Goal: Transaction & Acquisition: Book appointment/travel/reservation

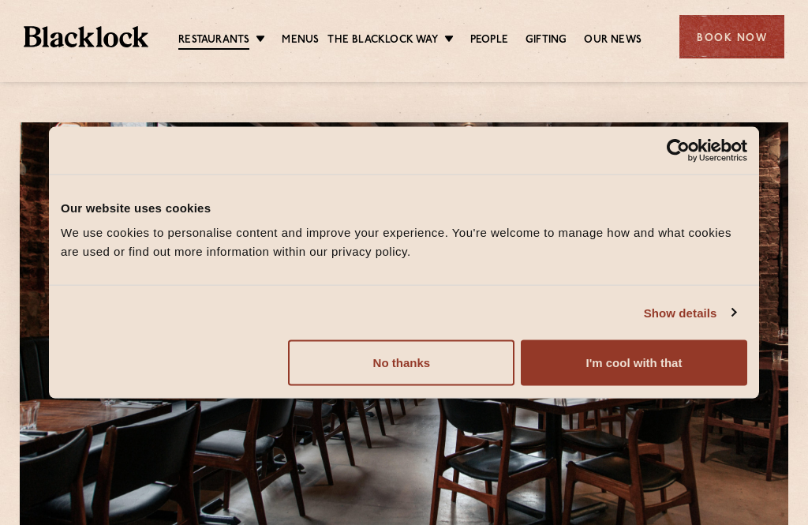
click at [610, 366] on button "I'm cool with that" at bounding box center [634, 363] width 226 height 46
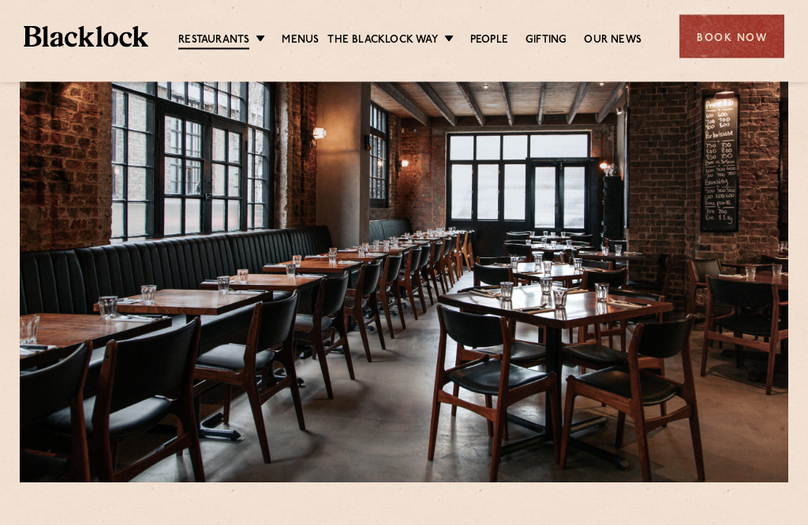
scroll to position [151, 0]
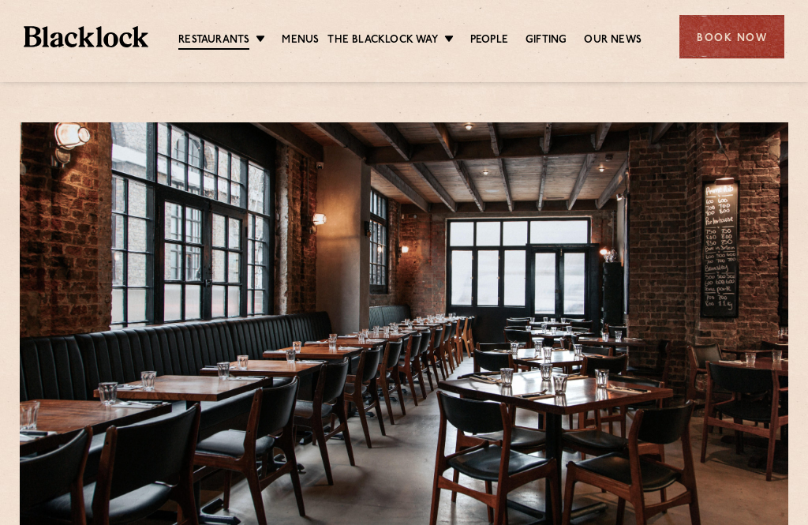
click at [746, 44] on div "Book Now" at bounding box center [731, 36] width 105 height 43
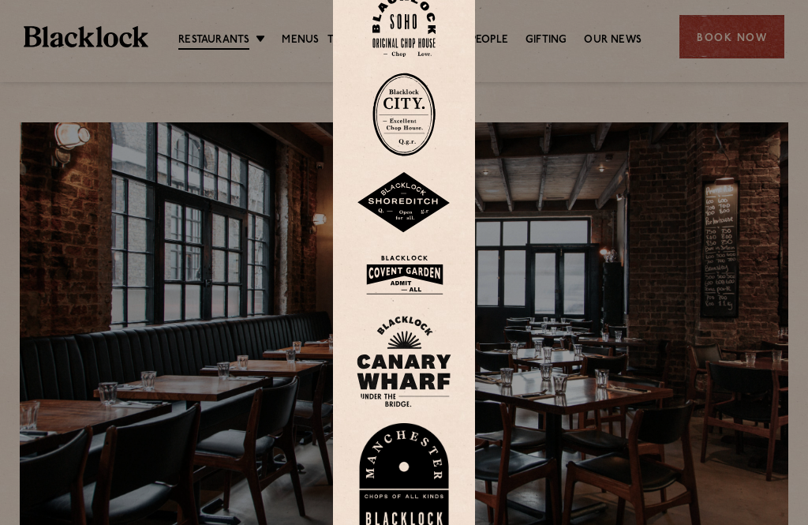
click at [737, 39] on div at bounding box center [404, 262] width 808 height 525
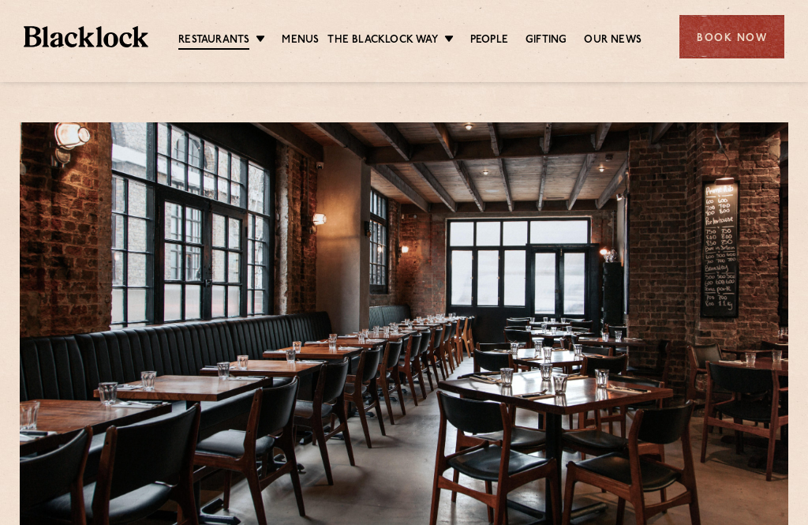
click at [734, 41] on div "Book Now" at bounding box center [731, 36] width 105 height 43
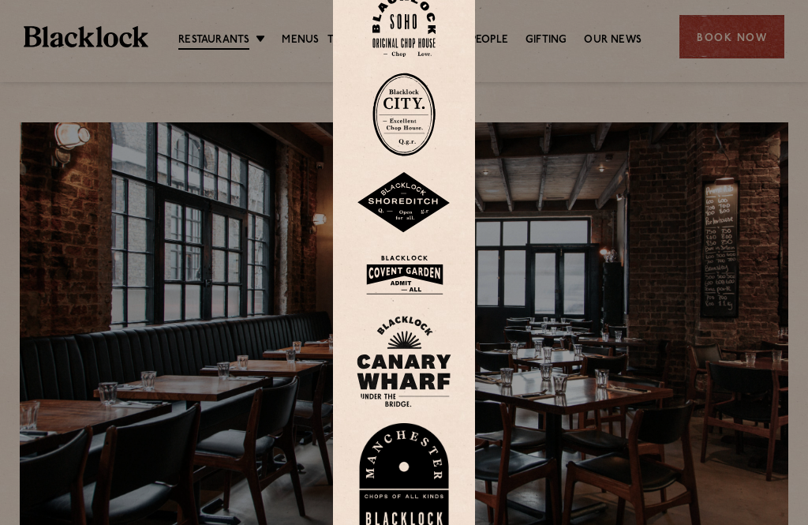
click at [419, 233] on img at bounding box center [404, 203] width 95 height 62
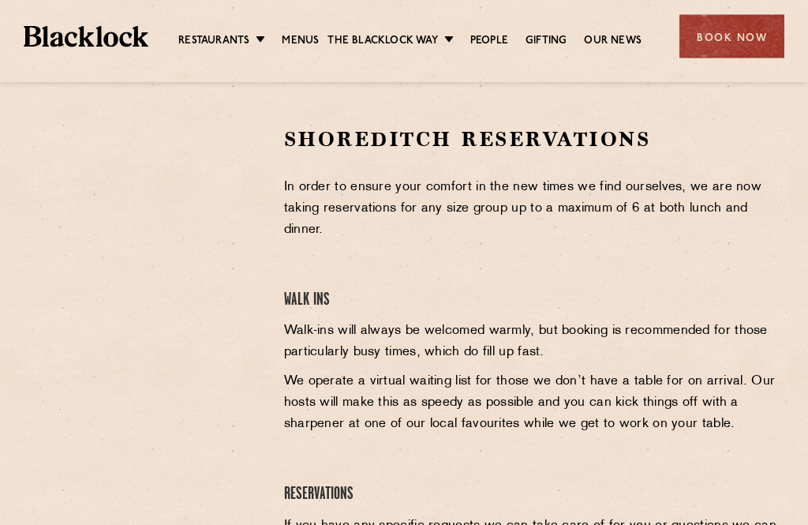
scroll to position [490, 0]
